Goal: Information Seeking & Learning: Learn about a topic

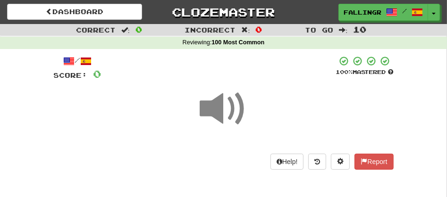
drag, startPoint x: 0, startPoint y: 0, endPoint x: 224, endPoint y: 111, distance: 249.8
click at [224, 111] on span at bounding box center [223, 108] width 47 height 47
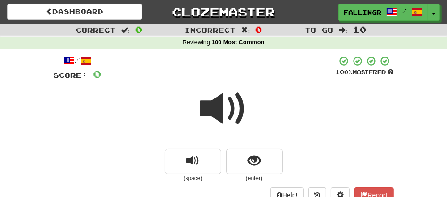
click at [217, 113] on span at bounding box center [223, 108] width 47 height 47
click at [217, 133] on span at bounding box center [223, 108] width 47 height 47
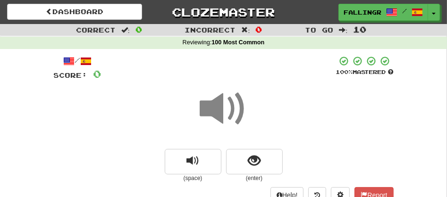
click at [217, 114] on span at bounding box center [223, 108] width 47 height 47
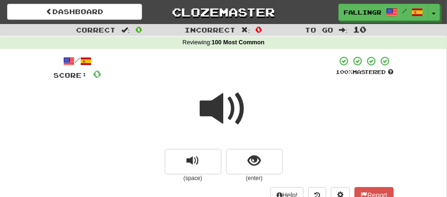
click at [219, 116] on span at bounding box center [223, 108] width 47 height 47
click at [222, 113] on span at bounding box center [223, 108] width 47 height 47
click at [176, 128] on div at bounding box center [224, 115] width 340 height 67
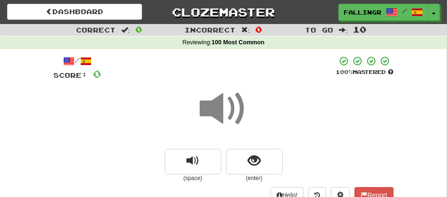
click at [219, 117] on span at bounding box center [223, 108] width 47 height 47
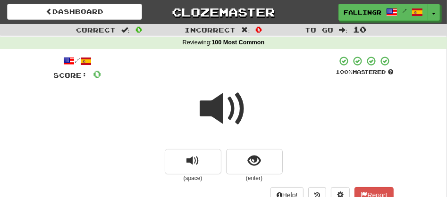
click at [271, 127] on div at bounding box center [224, 115] width 340 height 67
click at [281, 146] on div at bounding box center [224, 115] width 340 height 67
click at [242, 112] on span at bounding box center [223, 108] width 47 height 47
click at [229, 110] on span at bounding box center [223, 108] width 47 height 47
click at [218, 117] on span at bounding box center [223, 108] width 47 height 47
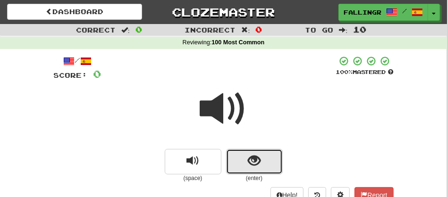
click at [244, 158] on button "show sentence" at bounding box center [254, 161] width 57 height 25
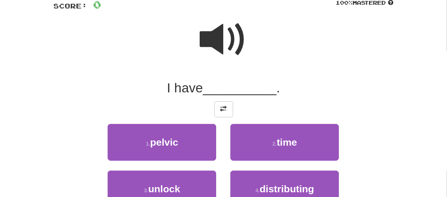
scroll to position [83, 0]
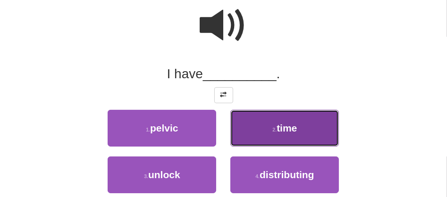
click at [269, 126] on button "2 . time" at bounding box center [284, 128] width 108 height 37
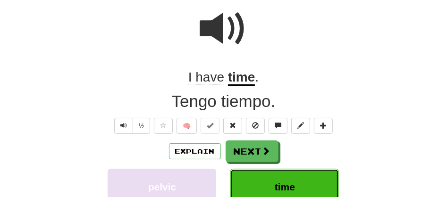
scroll to position [86, 0]
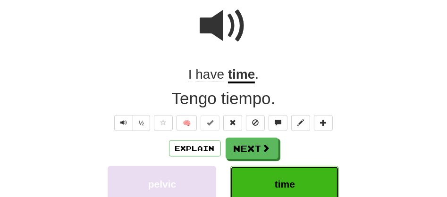
click at [270, 183] on button "time" at bounding box center [284, 184] width 108 height 37
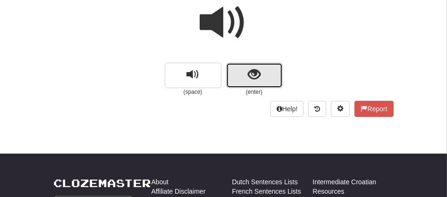
click at [234, 81] on button "show sentence" at bounding box center [254, 75] width 57 height 25
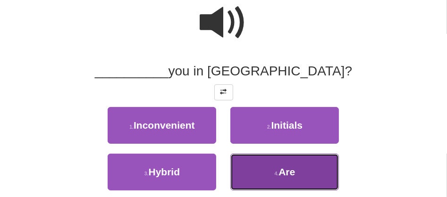
click at [263, 176] on button "4 . Are" at bounding box center [284, 172] width 108 height 37
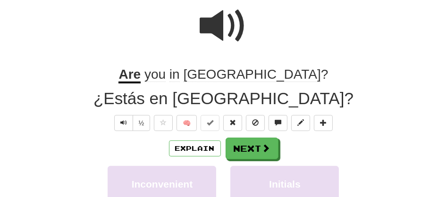
scroll to position [89, 0]
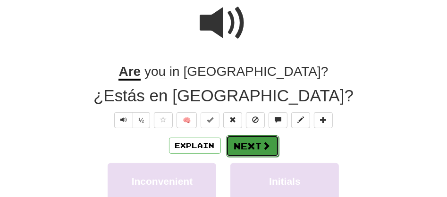
click at [246, 148] on button "Next" at bounding box center [252, 146] width 53 height 22
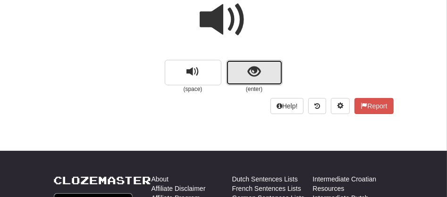
click at [235, 73] on button "show sentence" at bounding box center [254, 72] width 57 height 25
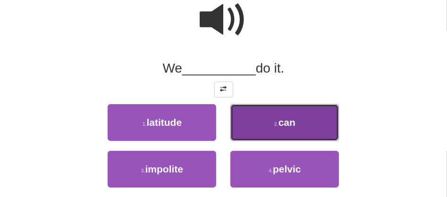
click at [261, 120] on button "2 . can" at bounding box center [284, 122] width 108 height 37
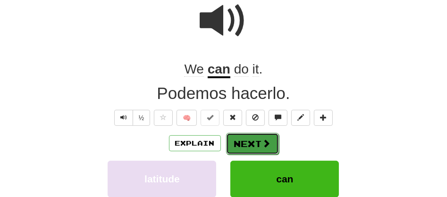
click at [248, 144] on button "Next" at bounding box center [252, 144] width 53 height 22
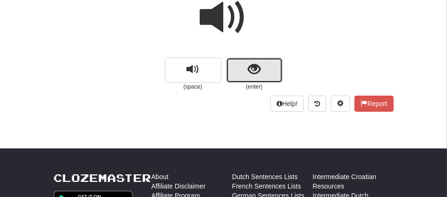
click at [242, 63] on button "show sentence" at bounding box center [254, 70] width 57 height 25
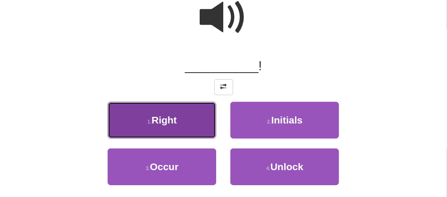
click at [181, 121] on button "1 . Right" at bounding box center [162, 120] width 108 height 37
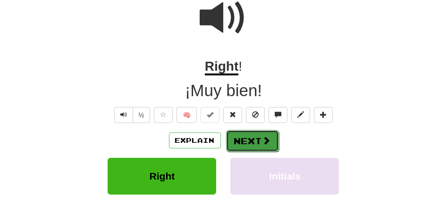
click at [241, 144] on button "Next" at bounding box center [252, 141] width 53 height 22
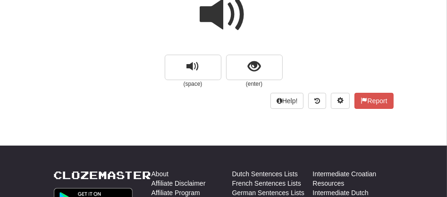
click at [217, 17] on span at bounding box center [223, 14] width 47 height 47
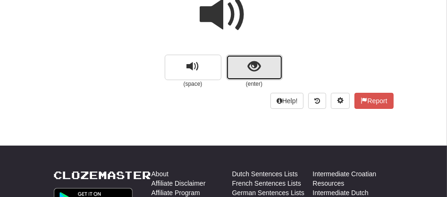
click at [241, 63] on button "show sentence" at bounding box center [254, 67] width 57 height 25
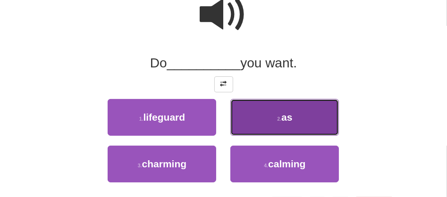
click at [246, 123] on button "2 . as" at bounding box center [284, 117] width 108 height 37
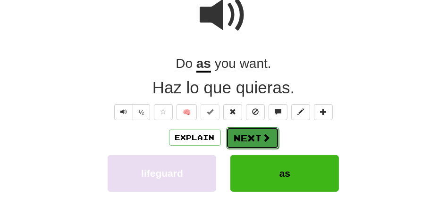
click at [242, 135] on button "Next" at bounding box center [252, 138] width 53 height 22
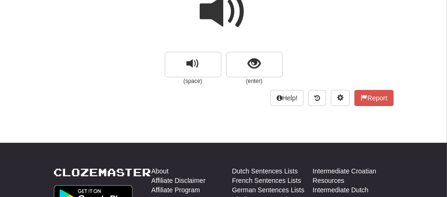
click at [214, 14] on span at bounding box center [223, 11] width 47 height 47
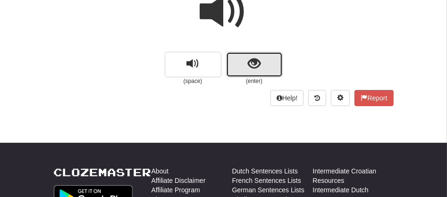
click at [239, 62] on button "show sentence" at bounding box center [254, 64] width 57 height 25
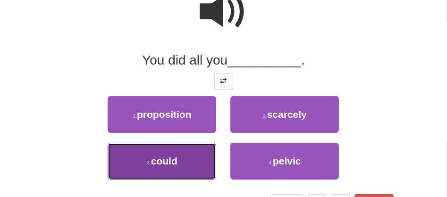
click at [177, 158] on span "could" at bounding box center [164, 161] width 26 height 11
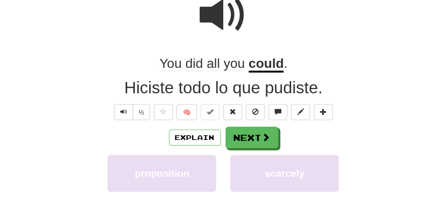
scroll to position [100, 0]
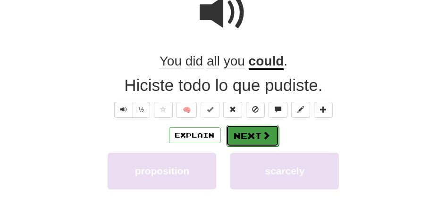
click at [241, 134] on button "Next" at bounding box center [252, 136] width 53 height 22
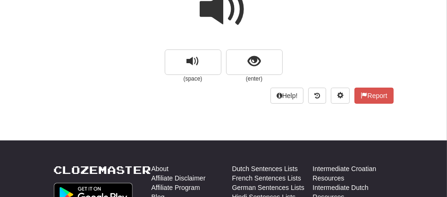
click at [223, 17] on span at bounding box center [223, 9] width 47 height 47
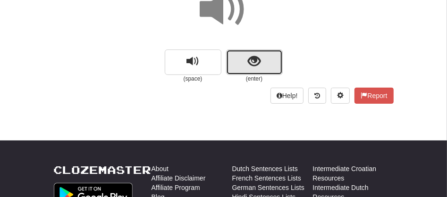
click at [240, 65] on button "show sentence" at bounding box center [254, 62] width 57 height 25
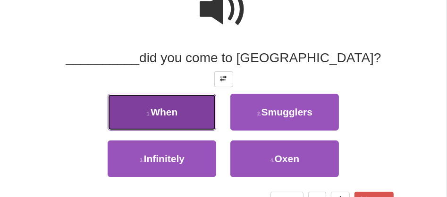
click at [168, 113] on span "When" at bounding box center [163, 112] width 27 height 11
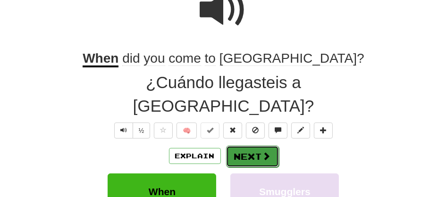
click at [253, 146] on button "Next" at bounding box center [252, 157] width 53 height 22
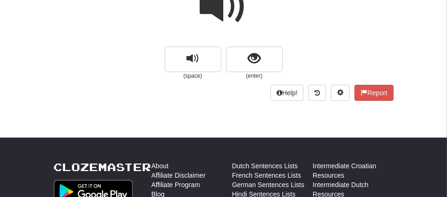
click at [205, 1] on span at bounding box center [223, 6] width 47 height 47
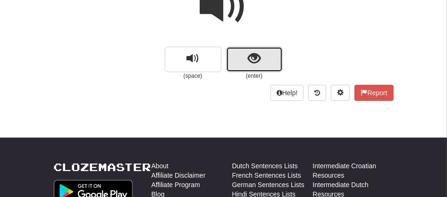
click at [236, 53] on button "show sentence" at bounding box center [254, 59] width 57 height 25
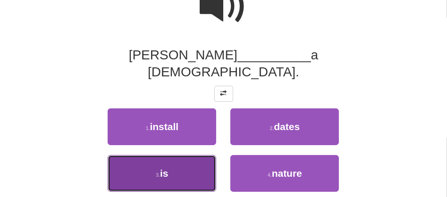
click at [180, 155] on button "3 . is" at bounding box center [162, 173] width 108 height 37
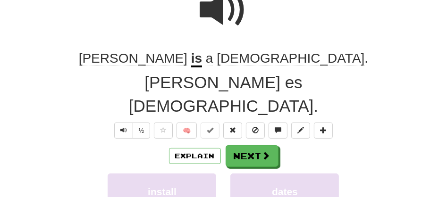
scroll to position [105, 0]
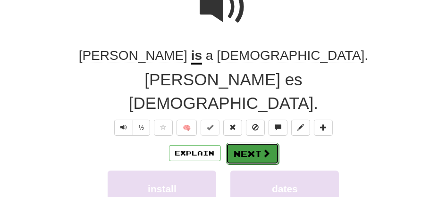
click at [247, 143] on button "Next" at bounding box center [252, 154] width 53 height 22
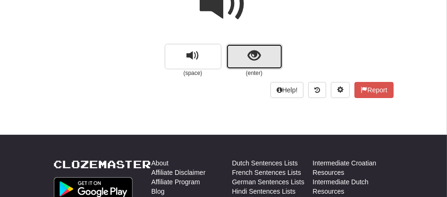
click at [248, 61] on span "show sentence" at bounding box center [254, 56] width 13 height 13
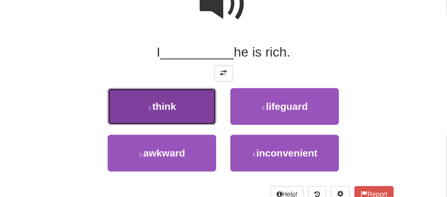
click at [184, 107] on button "1 . think" at bounding box center [162, 106] width 108 height 37
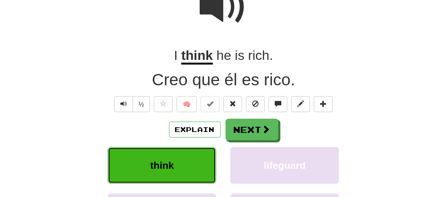
scroll to position [108, 0]
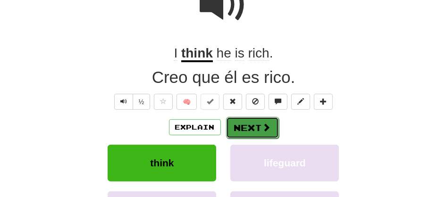
click at [242, 128] on button "Next" at bounding box center [252, 128] width 53 height 22
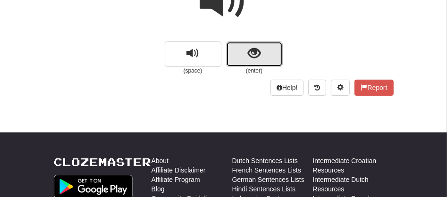
click at [232, 56] on button "show sentence" at bounding box center [254, 54] width 57 height 25
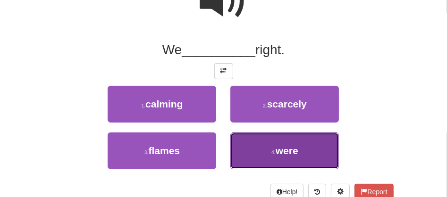
click at [271, 143] on button "4 . were" at bounding box center [284, 151] width 108 height 37
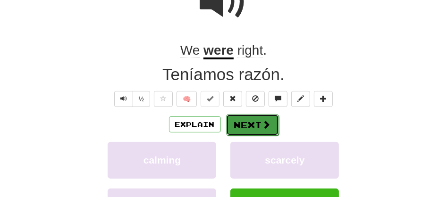
click at [240, 118] on button "Next" at bounding box center [252, 125] width 53 height 22
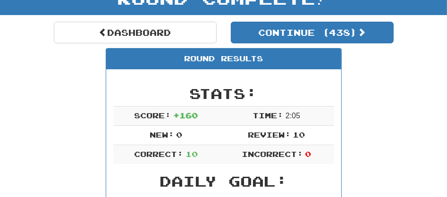
scroll to position [68, 0]
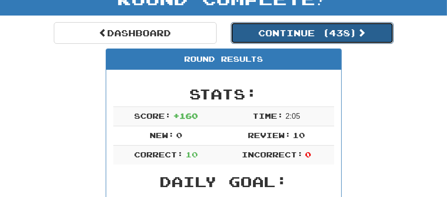
click at [293, 35] on button "Continue ( 438 )" at bounding box center [312, 33] width 163 height 22
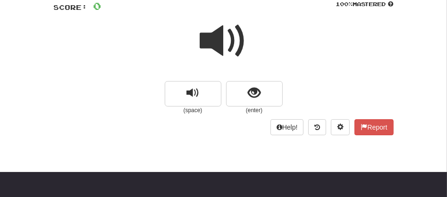
click at [218, 40] on span at bounding box center [223, 40] width 47 height 47
click at [212, 44] on span at bounding box center [223, 40] width 47 height 47
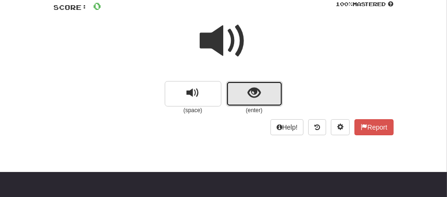
click at [244, 95] on button "show sentence" at bounding box center [254, 93] width 57 height 25
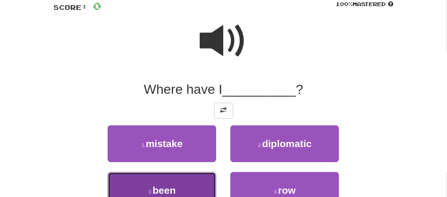
click at [176, 184] on button "3 . been" at bounding box center [162, 190] width 108 height 37
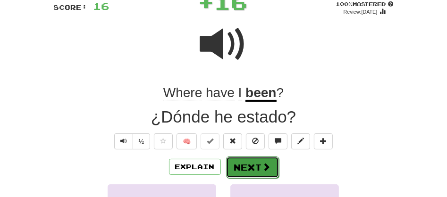
click at [244, 167] on button "Next" at bounding box center [252, 168] width 53 height 22
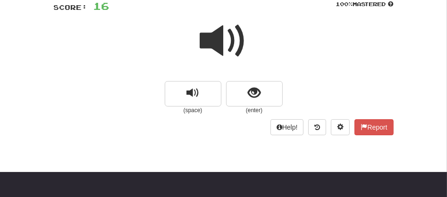
click at [212, 51] on span at bounding box center [223, 40] width 47 height 47
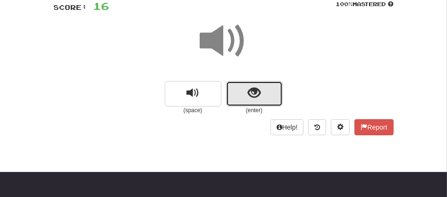
click at [233, 90] on button "show sentence" at bounding box center [254, 93] width 57 height 25
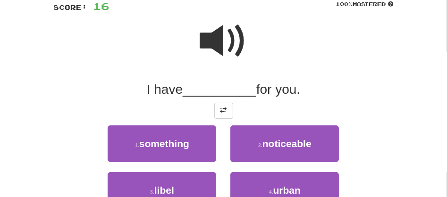
scroll to position [240, 0]
